Goal: Task Accomplishment & Management: Manage account settings

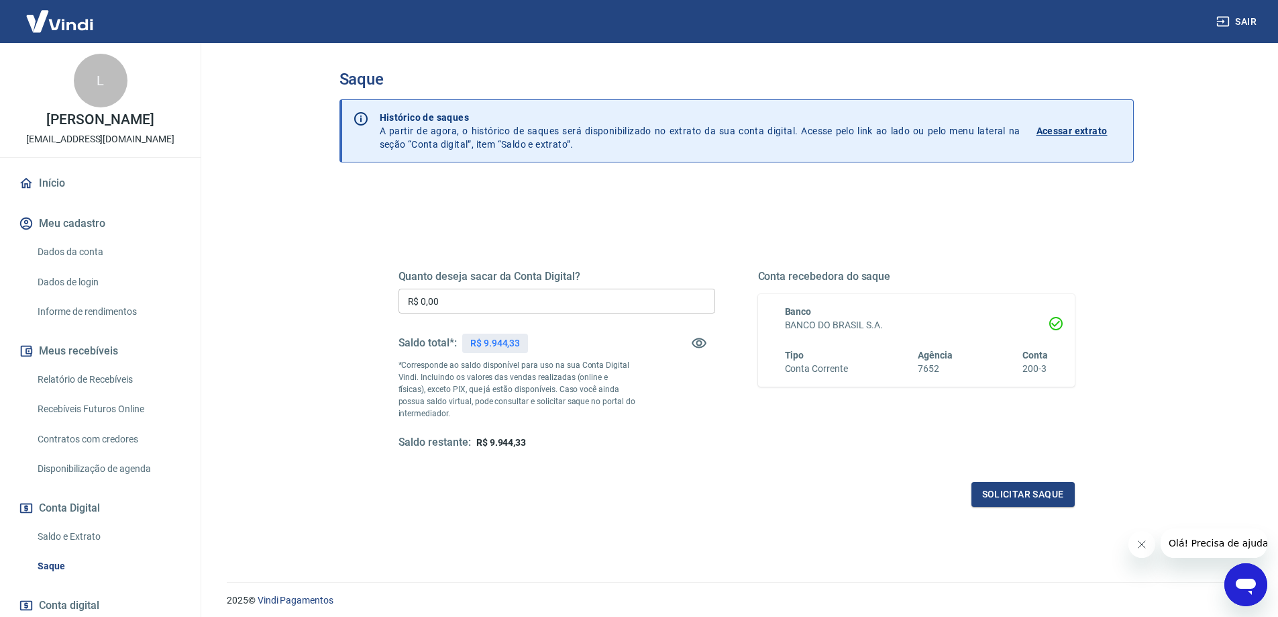
click at [586, 300] on input "R$ 0,00" at bounding box center [556, 300] width 317 height 25
type input "R$ 9.944,33"
click at [1045, 502] on button "Solicitar saque" at bounding box center [1022, 494] width 103 height 25
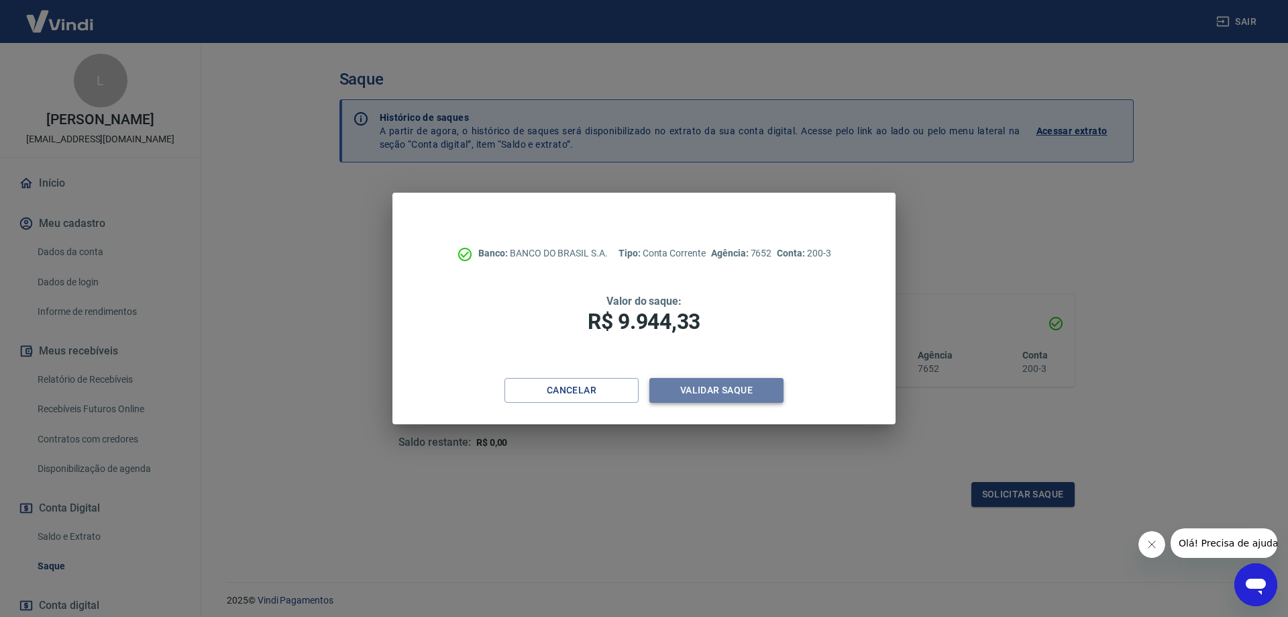
click at [736, 394] on button "Validar saque" at bounding box center [716, 390] width 134 height 25
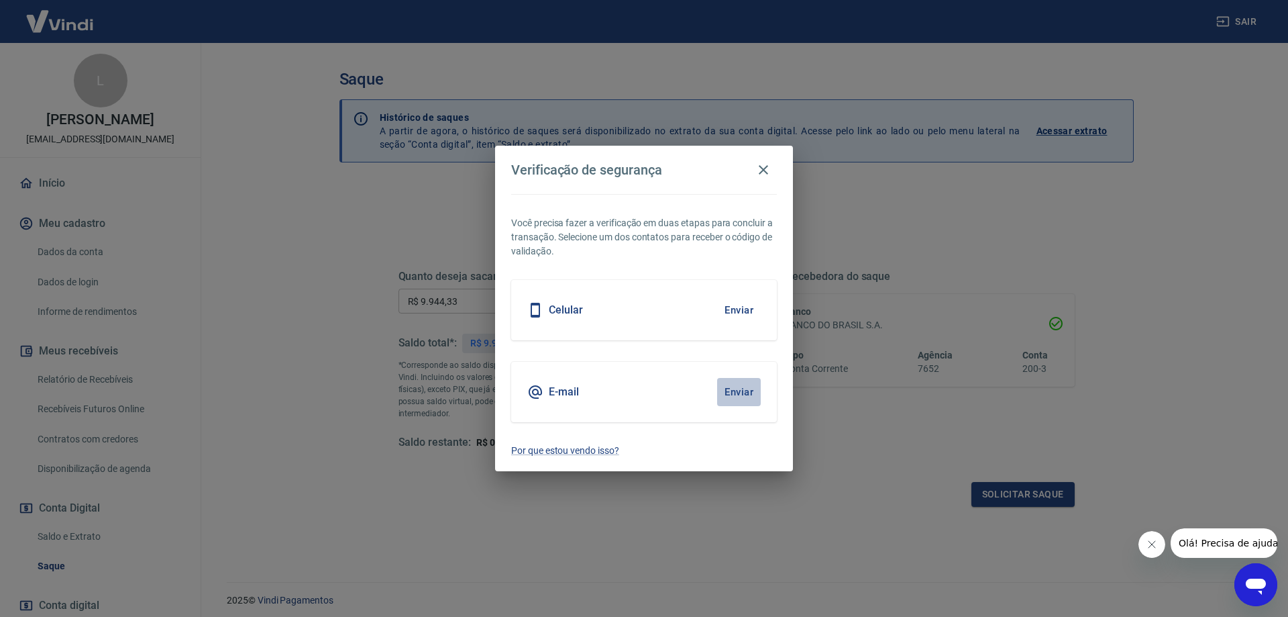
click at [751, 391] on button "Enviar" at bounding box center [739, 392] width 44 height 28
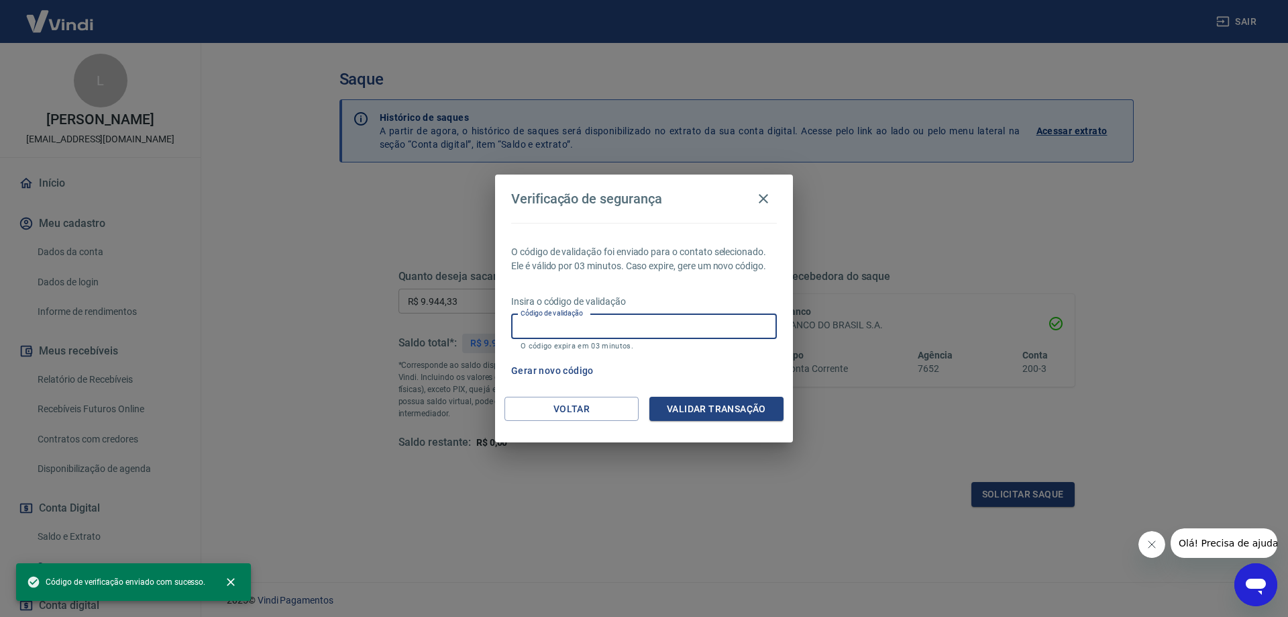
click at [635, 317] on input "Código de validação" at bounding box center [644, 326] width 266 height 25
paste input "991331"
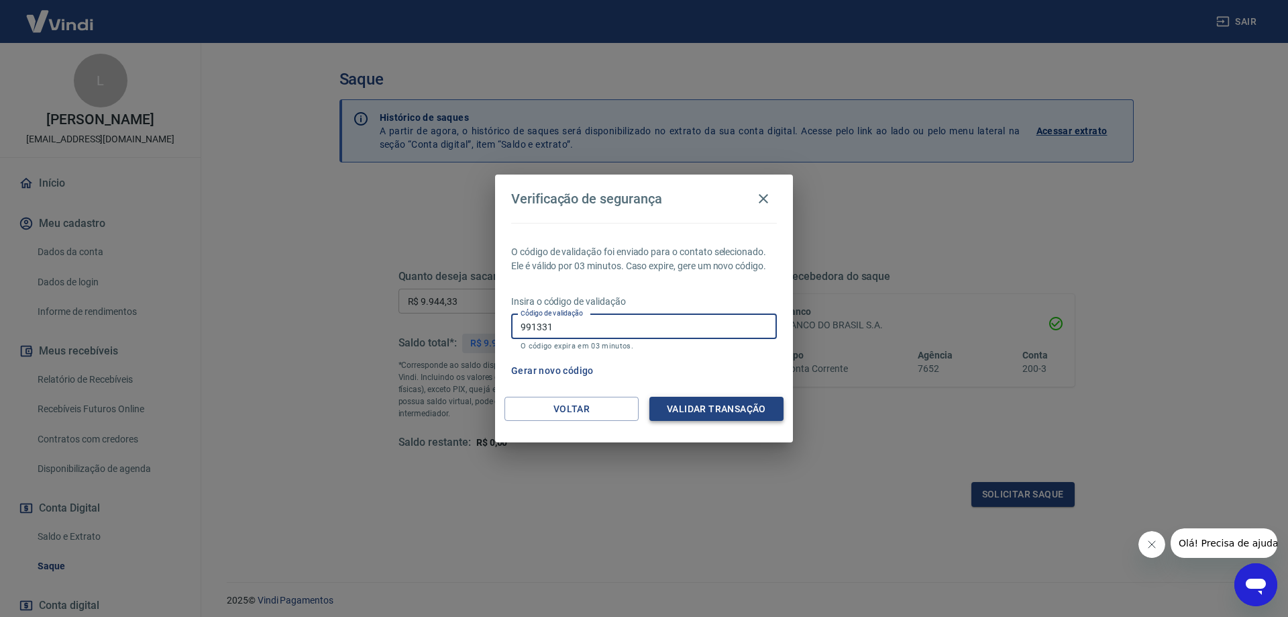
type input "991331"
click at [718, 407] on button "Validar transação" at bounding box center [716, 408] width 134 height 25
